Goal: Check status: Check status

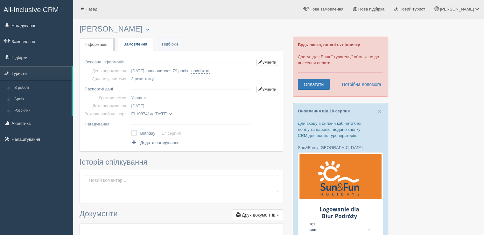
click at [133, 42] on link "Замовлення" at bounding box center [135, 44] width 35 height 13
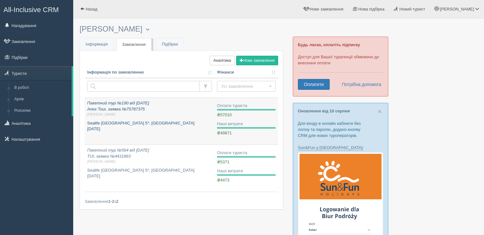
click at [132, 118] on div "Пакетний тур №190 від 20.05.2021 Anex Tour, заявка №75787375 Андрій Г. Sealife …" at bounding box center [149, 116] width 125 height 32
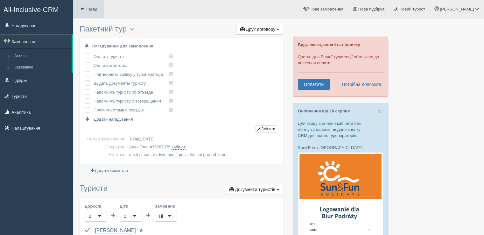
click at [94, 8] on span "Назад" at bounding box center [92, 9] width 12 height 5
